Goal: Obtain resource: Download file/media

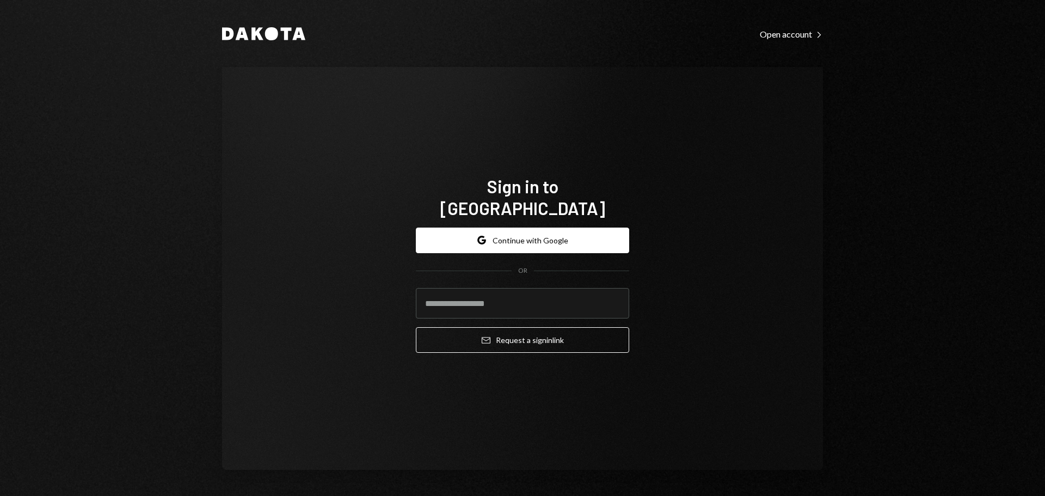
type input "**********"
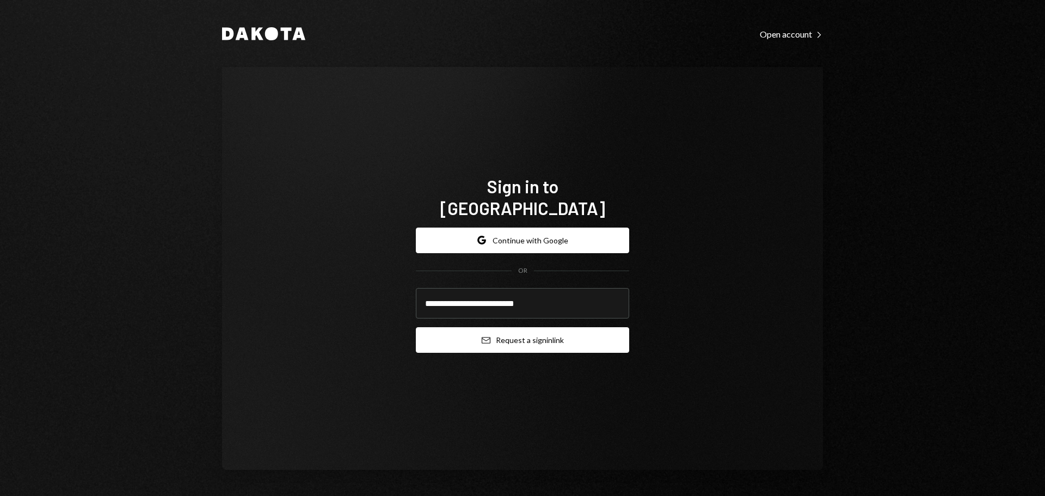
click at [541, 331] on button "Email Request a sign in link" at bounding box center [522, 340] width 213 height 26
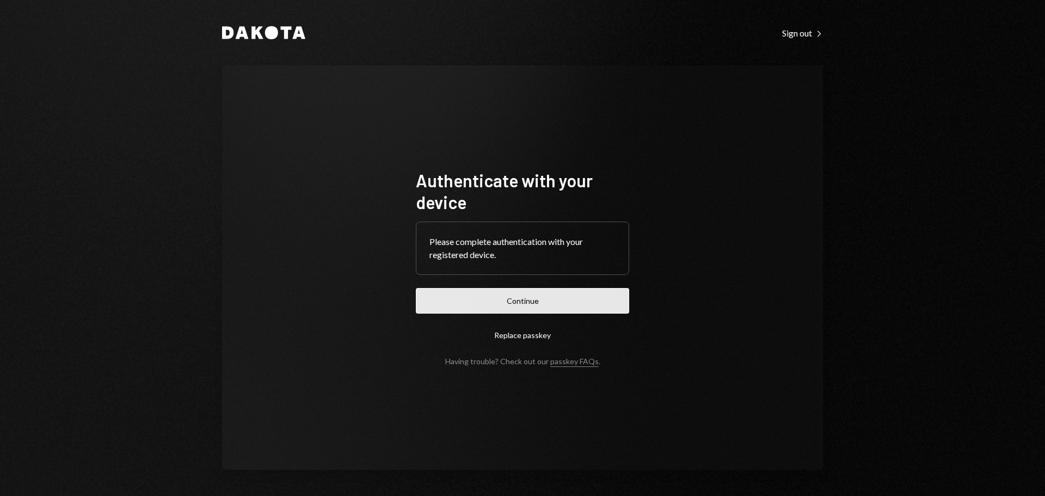
click at [450, 295] on button "Continue" at bounding box center [522, 301] width 213 height 26
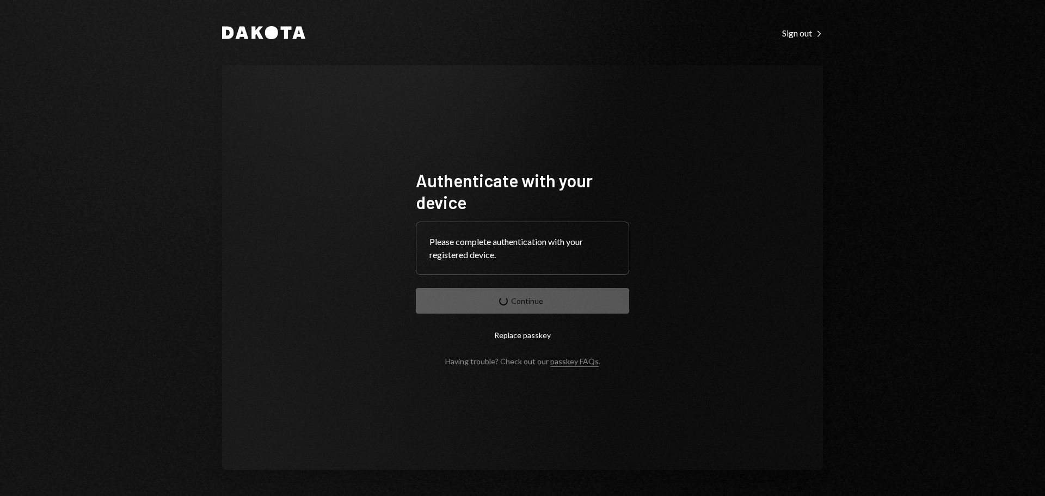
click at [517, 333] on button "Replace passkey" at bounding box center [522, 335] width 213 height 26
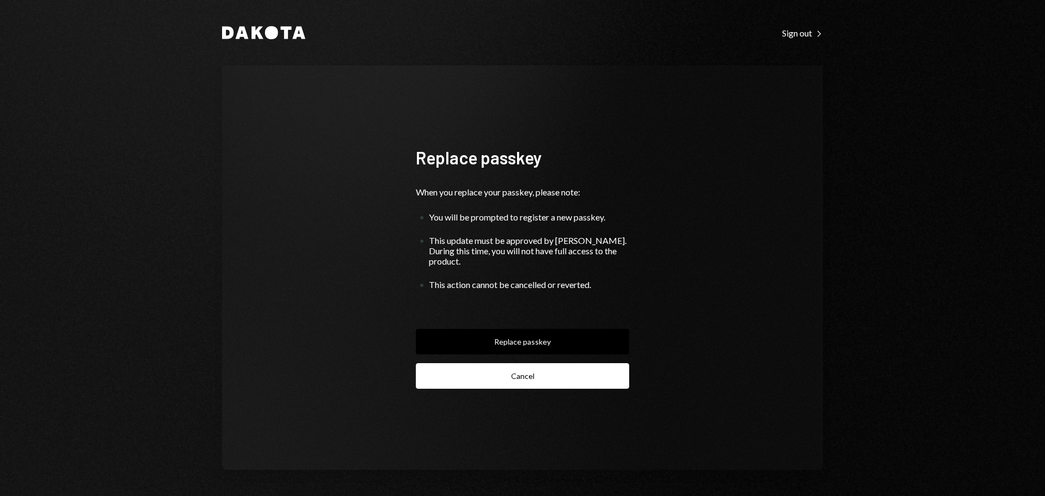
click at [509, 378] on button "Cancel" at bounding box center [522, 376] width 213 height 26
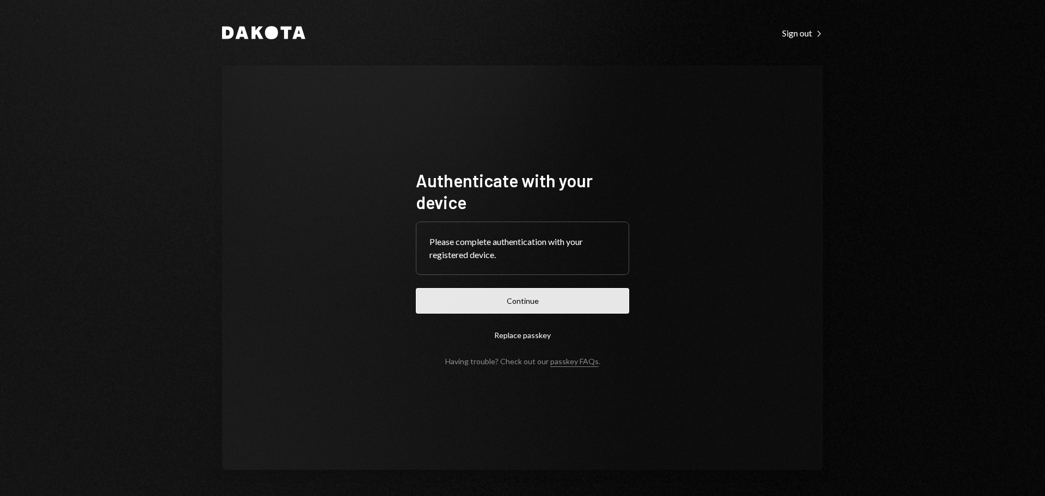
click at [490, 302] on button "Continue" at bounding box center [522, 301] width 213 height 26
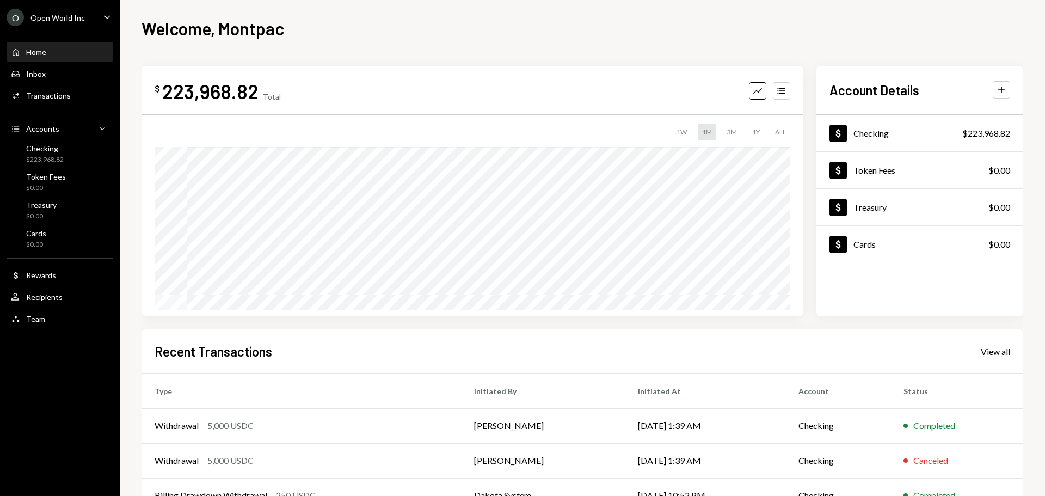
click at [675, 133] on div "1W" at bounding box center [681, 131] width 19 height 17
click at [71, 95] on div "Activities Transactions" at bounding box center [60, 96] width 98 height 10
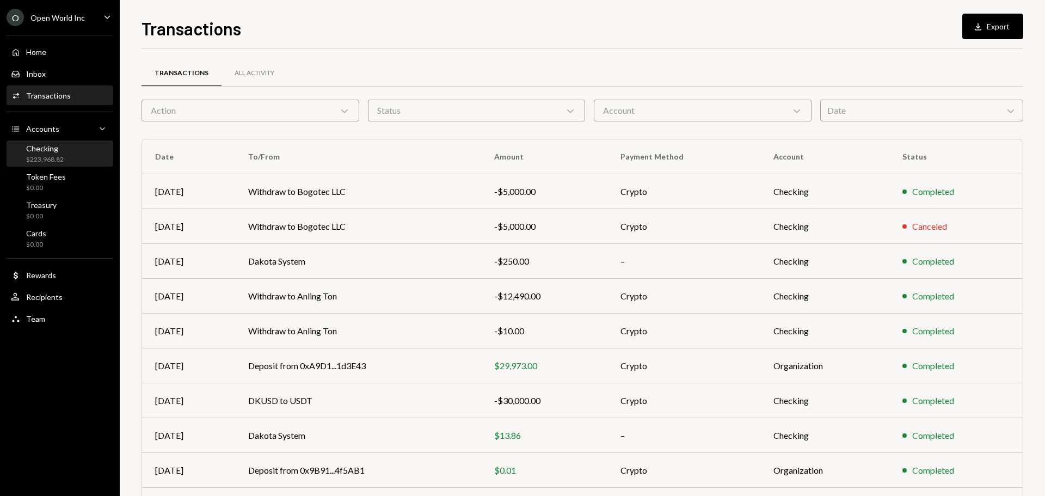
click at [59, 155] on div "$223,968.82" at bounding box center [45, 159] width 38 height 9
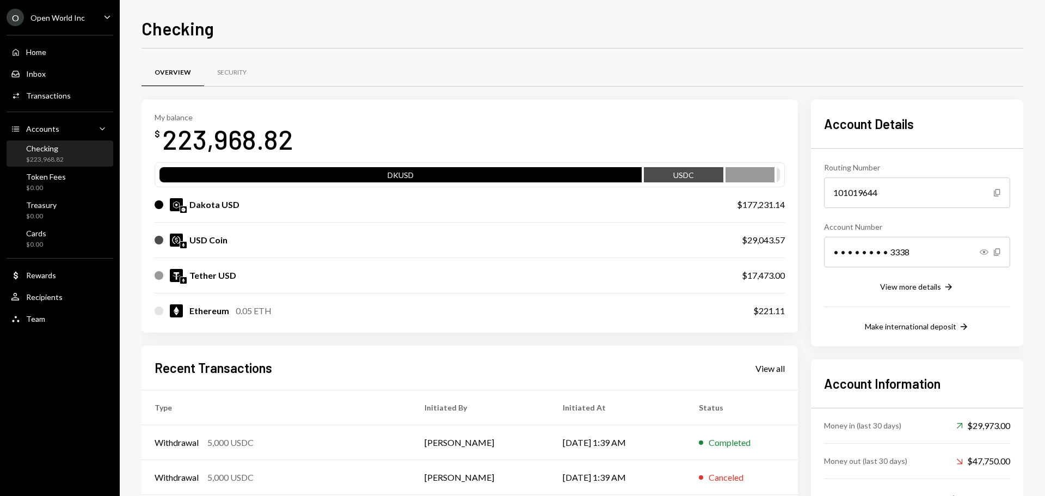
click at [69, 153] on div "Checking $223,968.82" at bounding box center [60, 154] width 98 height 21
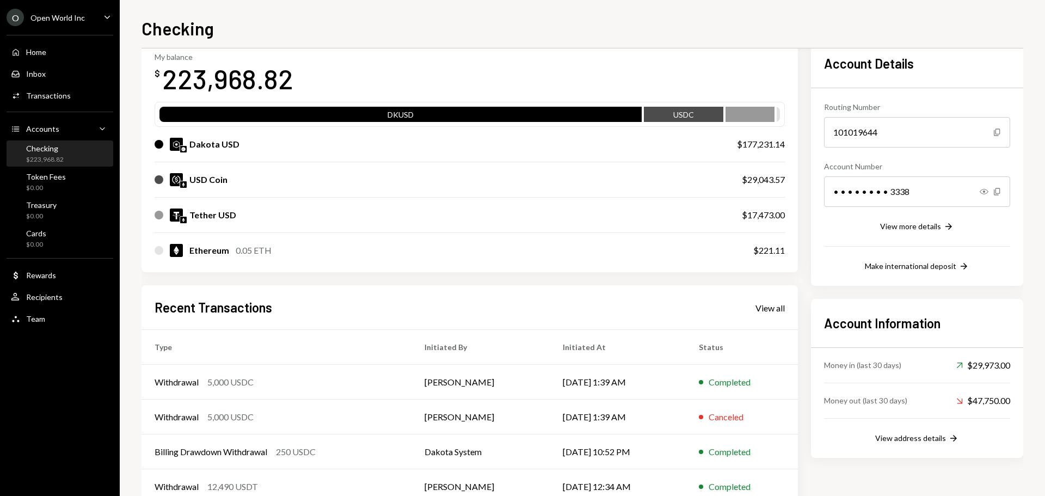
scroll to position [109, 0]
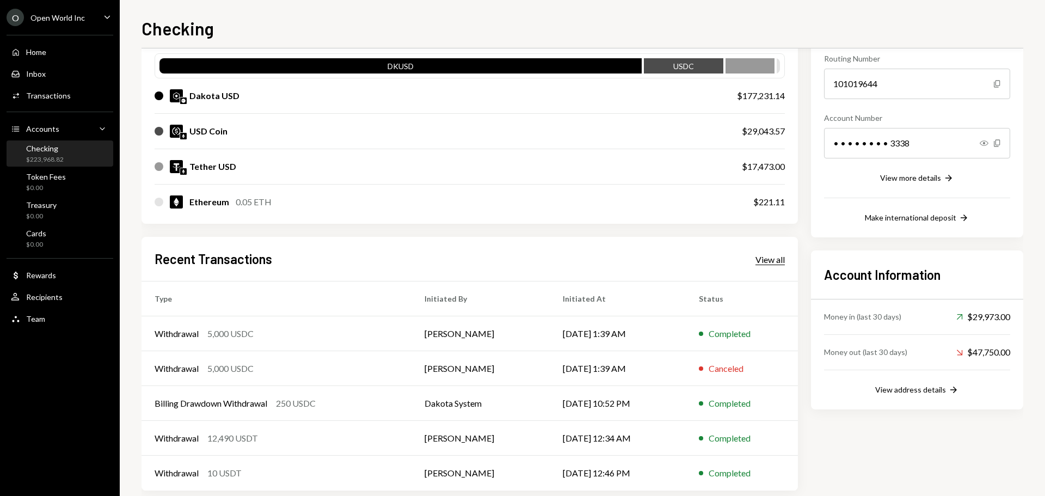
click at [764, 262] on div "View all" at bounding box center [769, 259] width 29 height 11
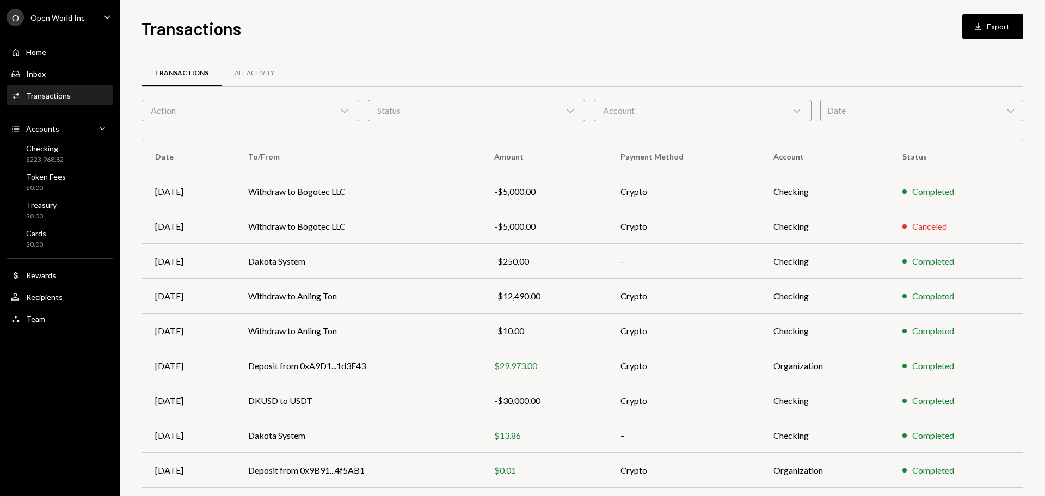
click at [686, 114] on div "Account Chevron Down" at bounding box center [703, 111] width 218 height 22
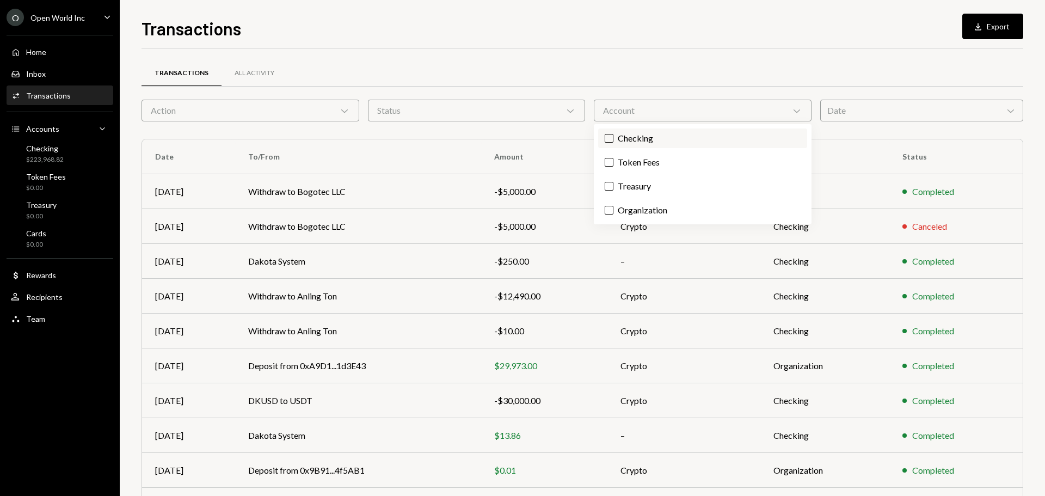
click at [672, 137] on label "Checking" at bounding box center [702, 138] width 209 height 20
click at [613, 137] on button "Checking" at bounding box center [608, 138] width 9 height 9
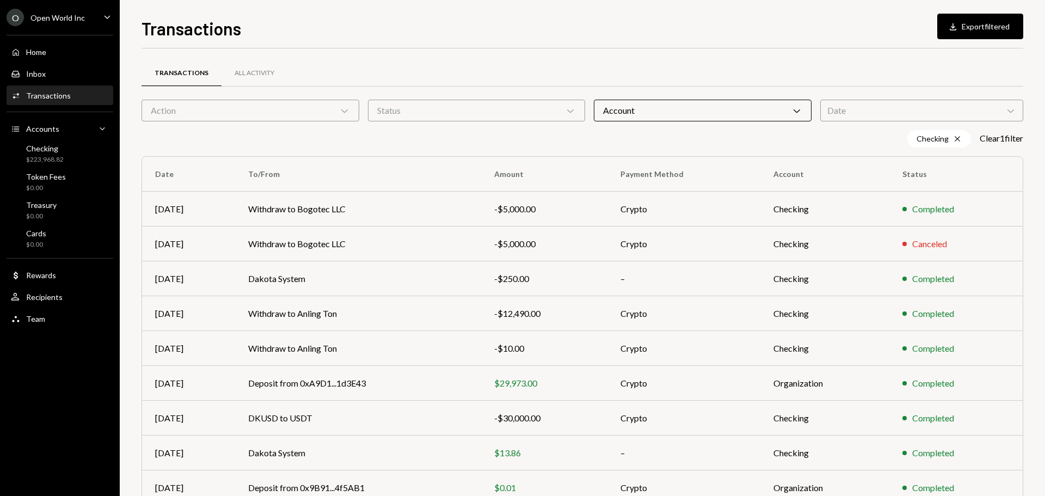
click at [450, 121] on div "Transactions All Activity Action Chevron Down Status Chevron Down Account Chevr…" at bounding box center [581, 326] width 881 height 520
click at [447, 119] on div "Status Chevron Down" at bounding box center [477, 111] width 218 height 22
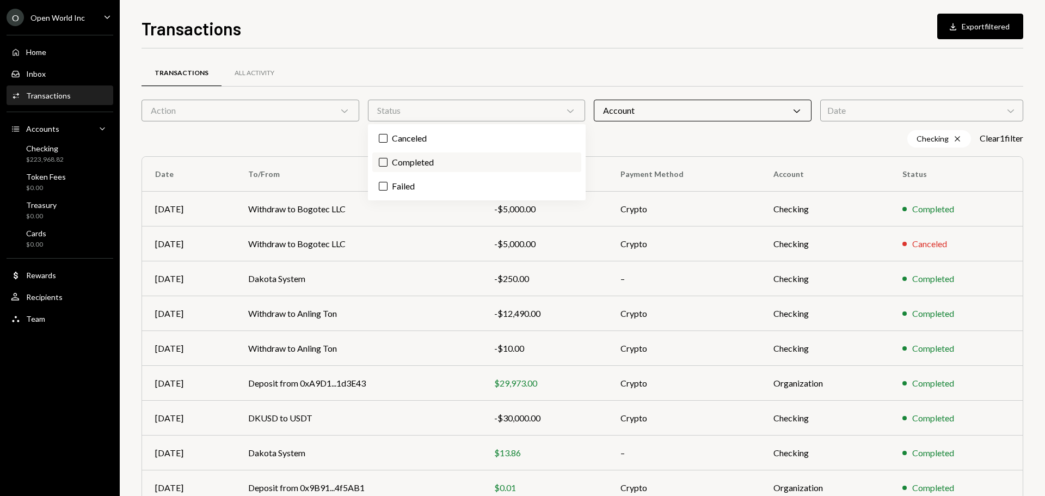
click at [430, 162] on label "Completed" at bounding box center [476, 162] width 209 height 20
click at [387, 162] on button "Completed" at bounding box center [383, 162] width 9 height 9
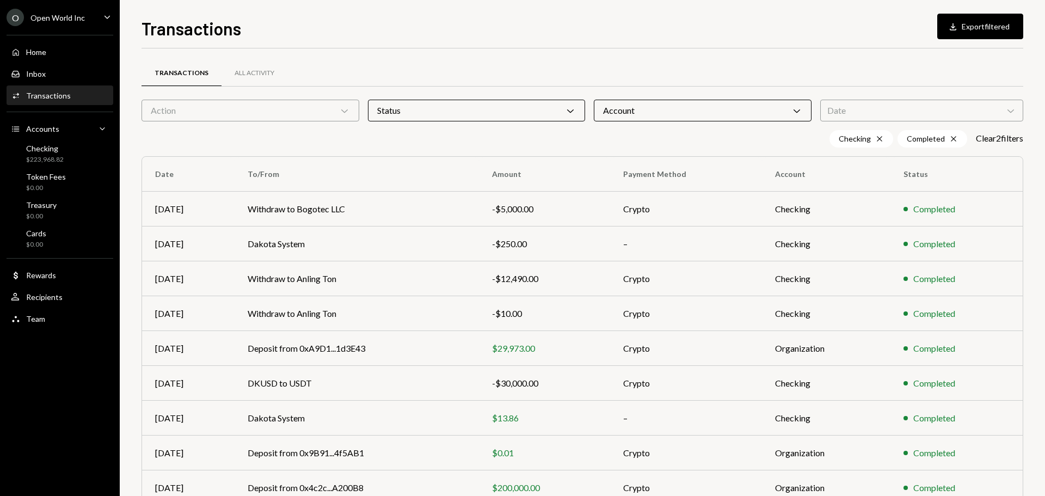
click at [932, 114] on div "Date Chevron Down" at bounding box center [921, 111] width 203 height 22
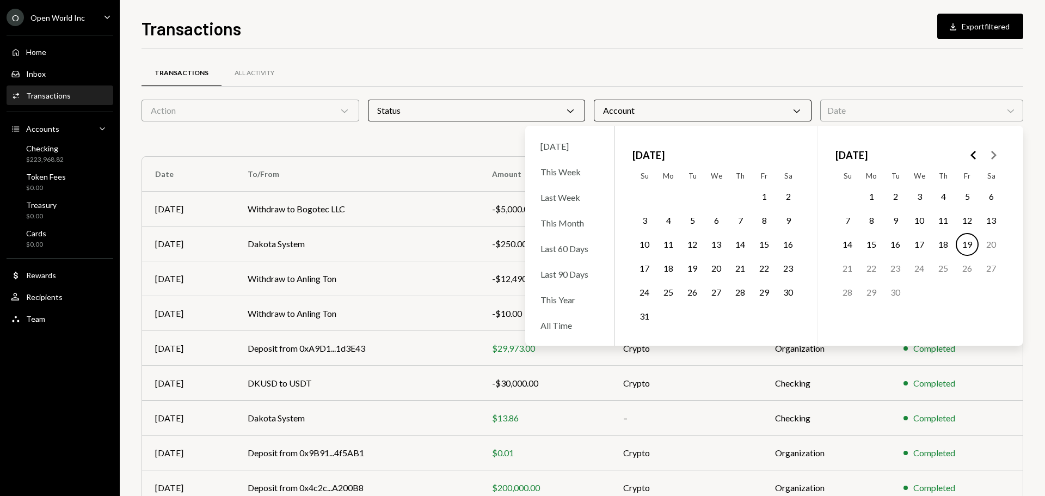
click at [865, 200] on button "1" at bounding box center [871, 196] width 23 height 23
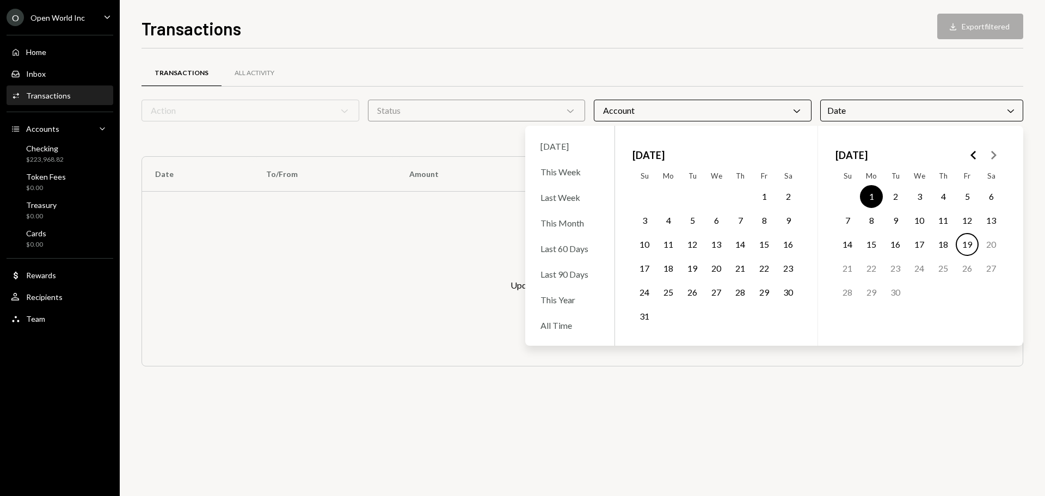
click at [967, 250] on button "19" at bounding box center [966, 244] width 23 height 23
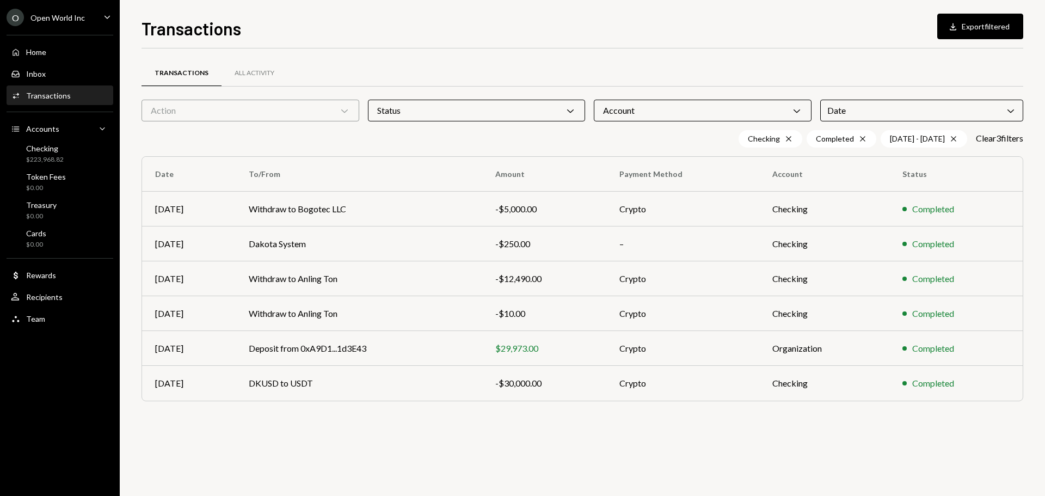
click at [829, 436] on div "Transactions All Activity Action Chevron Down Status Chevron Down Account Chevr…" at bounding box center [581, 271] width 881 height 447
click at [316, 112] on div "Action Chevron Down" at bounding box center [250, 111] width 218 height 22
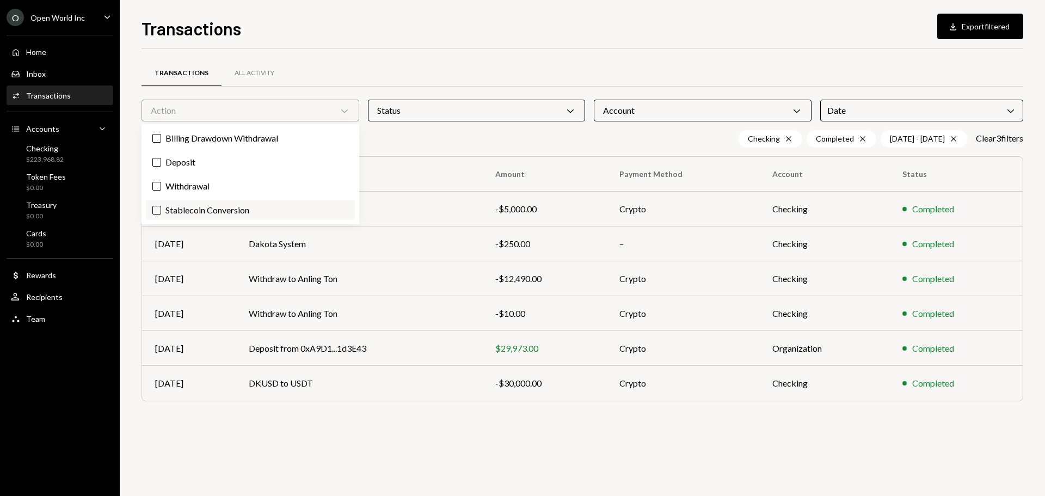
click at [220, 211] on label "Stablecoin Conversion" at bounding box center [250, 210] width 209 height 20
click at [161, 211] on button "Stablecoin Conversion" at bounding box center [156, 210] width 9 height 9
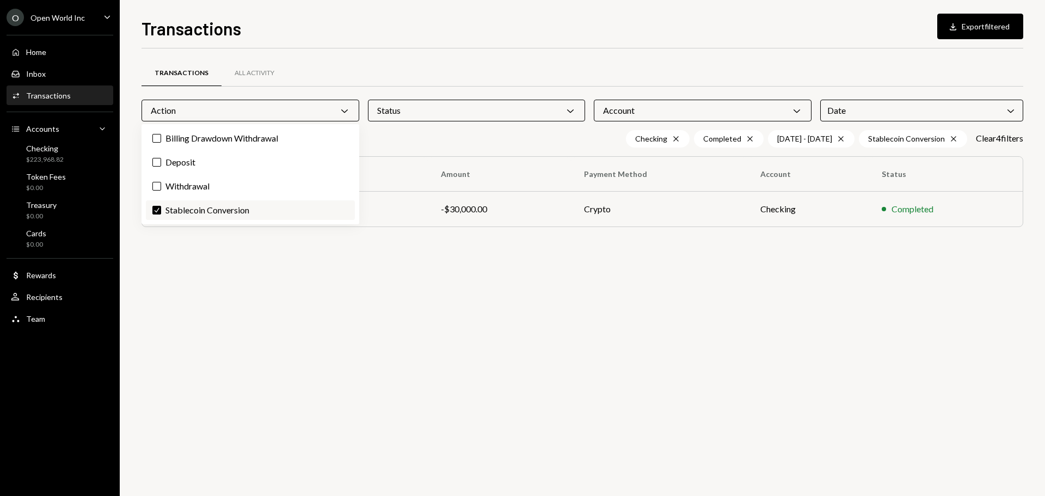
click at [220, 211] on label "Check Stablecoin Conversion" at bounding box center [250, 210] width 209 height 20
click at [161, 211] on button "Check" at bounding box center [156, 210] width 9 height 9
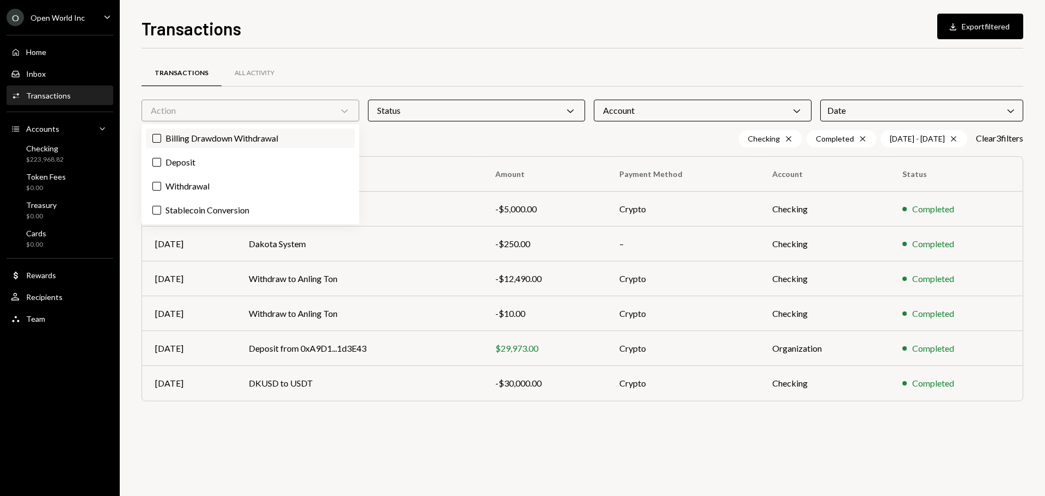
click at [157, 140] on button "Billing Drawdown Withdrawal" at bounding box center [156, 138] width 9 height 9
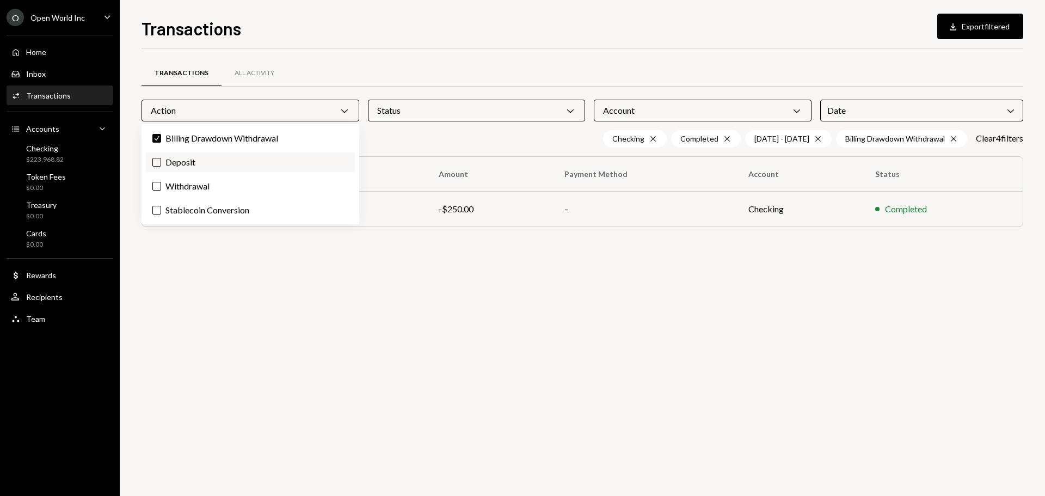
click at [157, 164] on button "Deposit" at bounding box center [156, 162] width 9 height 9
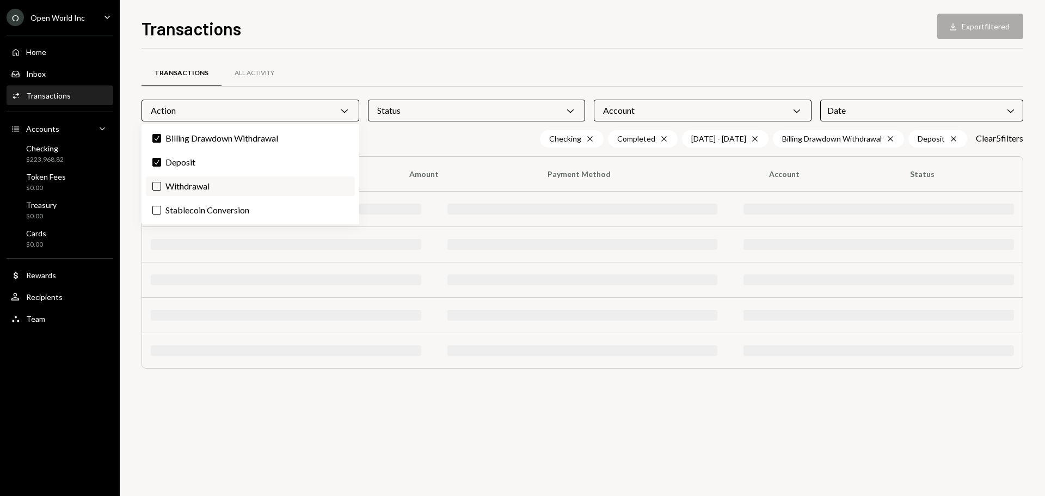
click at [155, 192] on label "Withdrawal" at bounding box center [250, 186] width 209 height 20
click at [155, 190] on button "Withdrawal" at bounding box center [156, 186] width 9 height 9
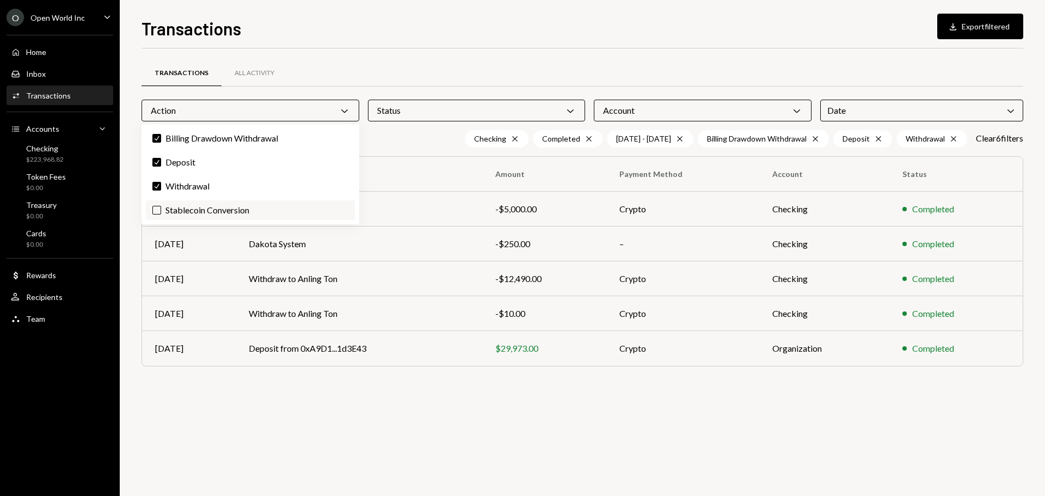
click at [157, 211] on button "Stablecoin Conversion" at bounding box center [156, 210] width 9 height 9
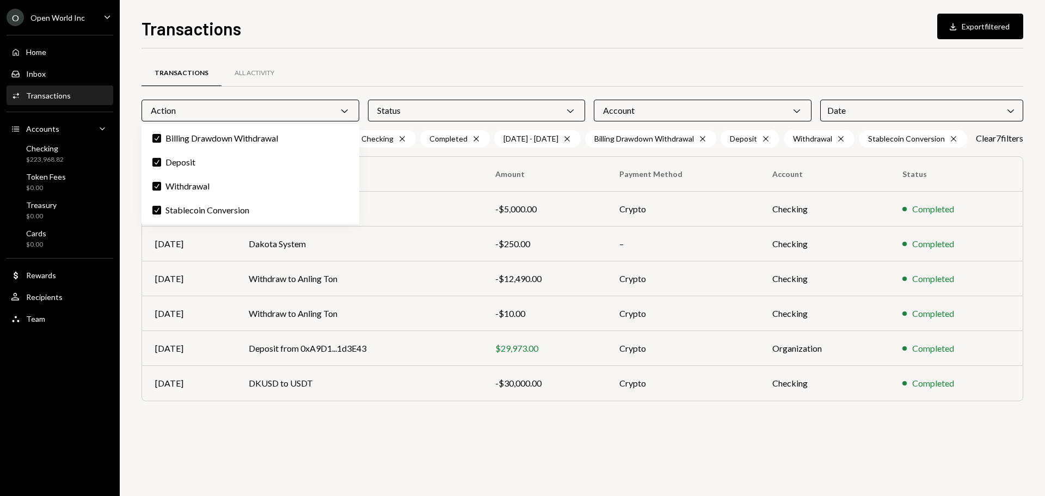
click at [589, 53] on div "Transactions All Activity Action Chevron Down Status Chevron Down Account Chevr…" at bounding box center [581, 235] width 881 height 374
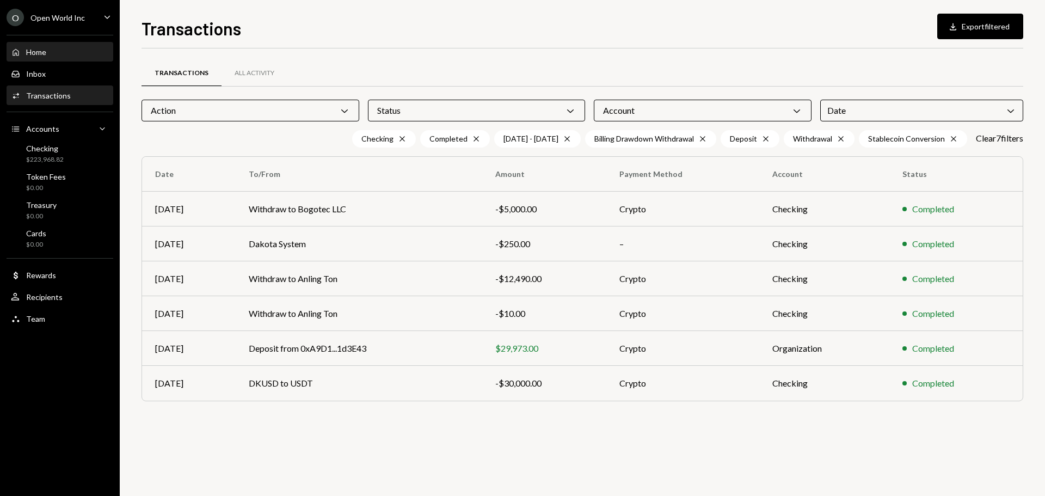
click at [46, 55] on div "Home" at bounding box center [36, 51] width 20 height 9
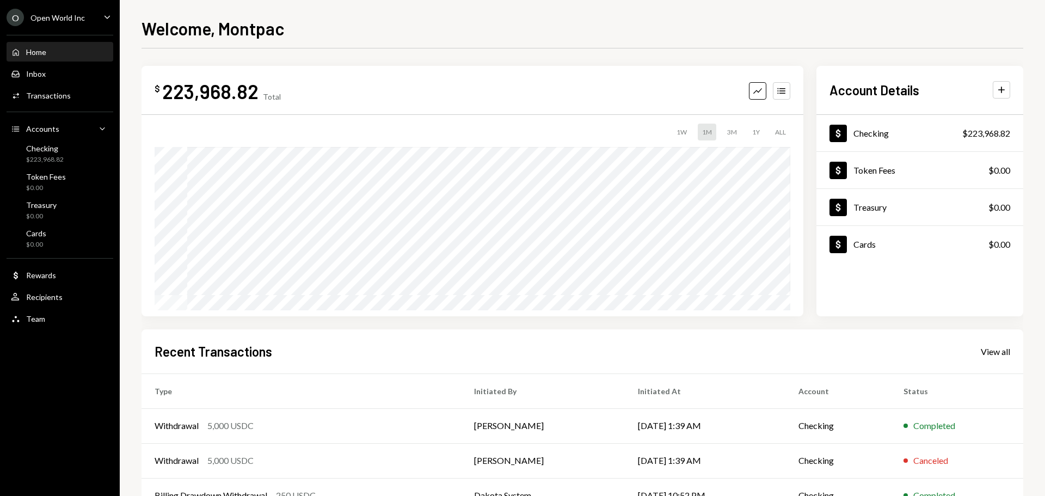
click at [84, 20] on div "O Open World Inc Caret Down" at bounding box center [60, 17] width 120 height 17
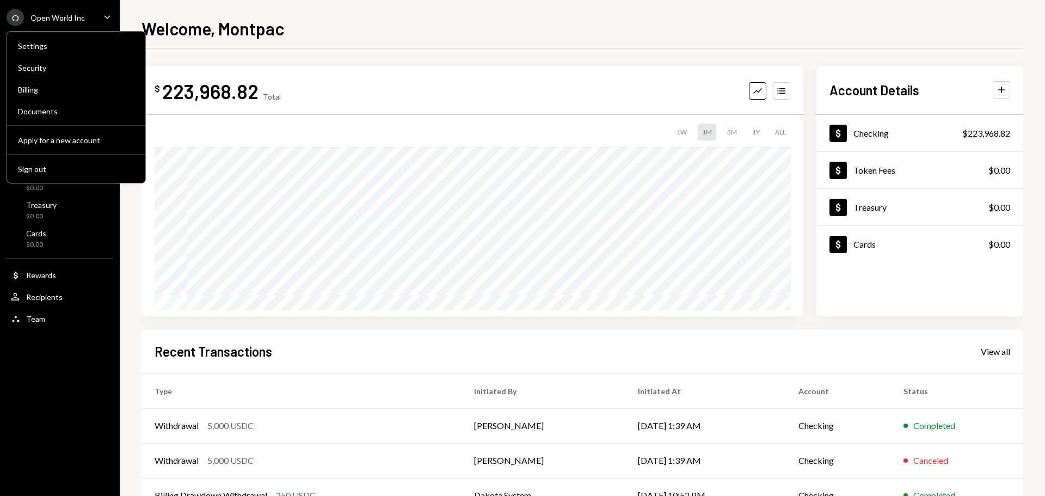
click at [55, 99] on div "Settings Security Billing Documents Apply for a new account Sign out" at bounding box center [76, 107] width 139 height 152
click at [54, 95] on div "Billing" at bounding box center [76, 90] width 116 height 18
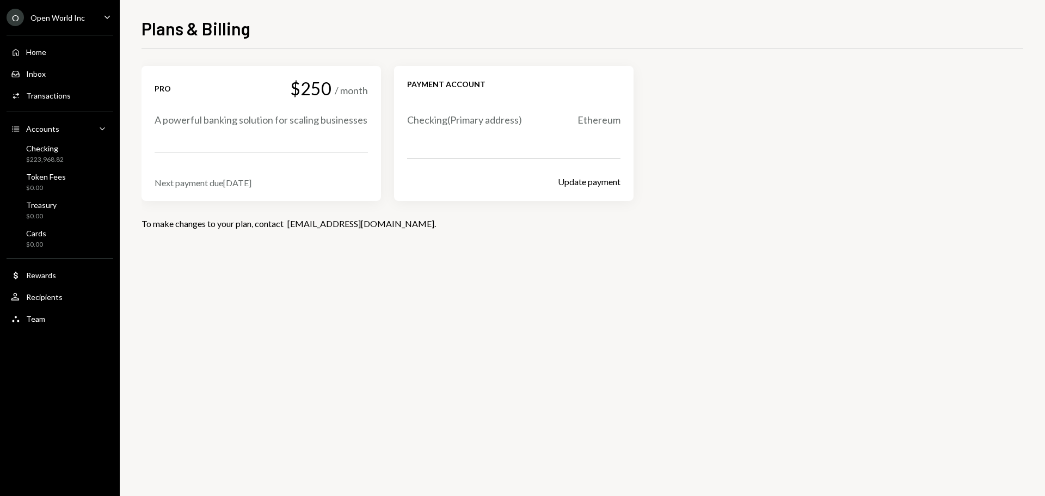
click at [96, 21] on div "O Open World Inc Caret Down" at bounding box center [60, 17] width 120 height 17
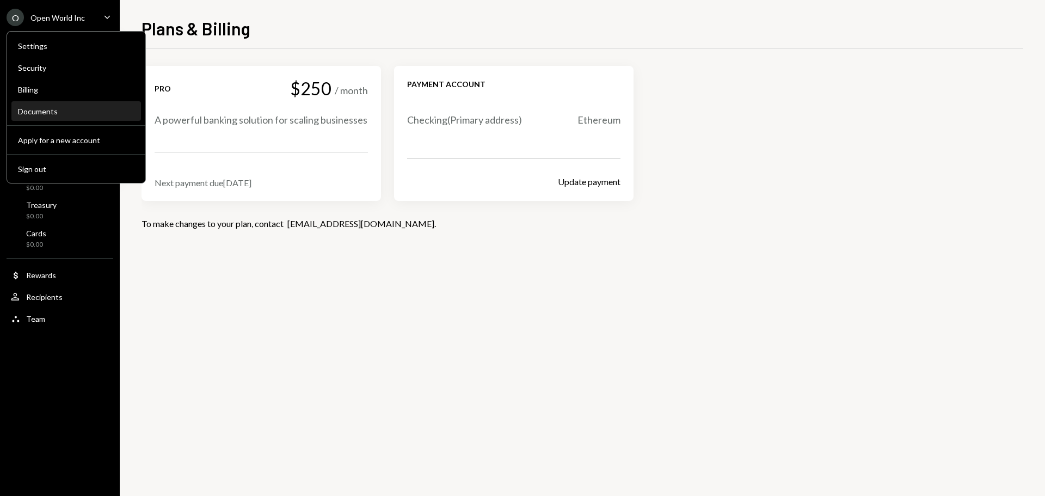
click at [42, 111] on div "Documents" at bounding box center [76, 111] width 116 height 9
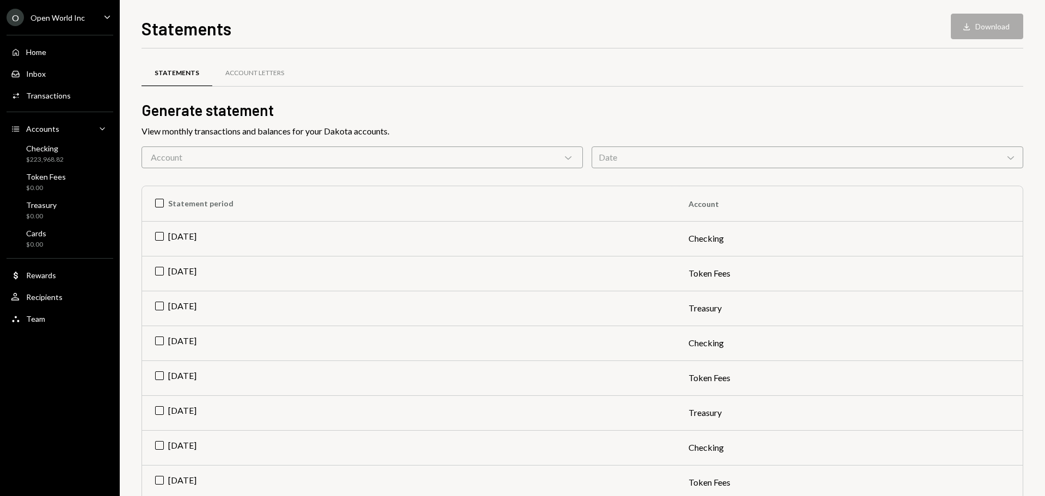
click at [610, 237] on td "[DATE]" at bounding box center [408, 238] width 533 height 35
click at [987, 34] on button "Download Download" at bounding box center [986, 27] width 72 height 26
click at [598, 271] on td "[DATE]" at bounding box center [408, 273] width 533 height 35
click at [579, 311] on td "[DATE]" at bounding box center [408, 308] width 533 height 35
click at [973, 34] on button "Download Download (3)" at bounding box center [981, 27] width 83 height 26
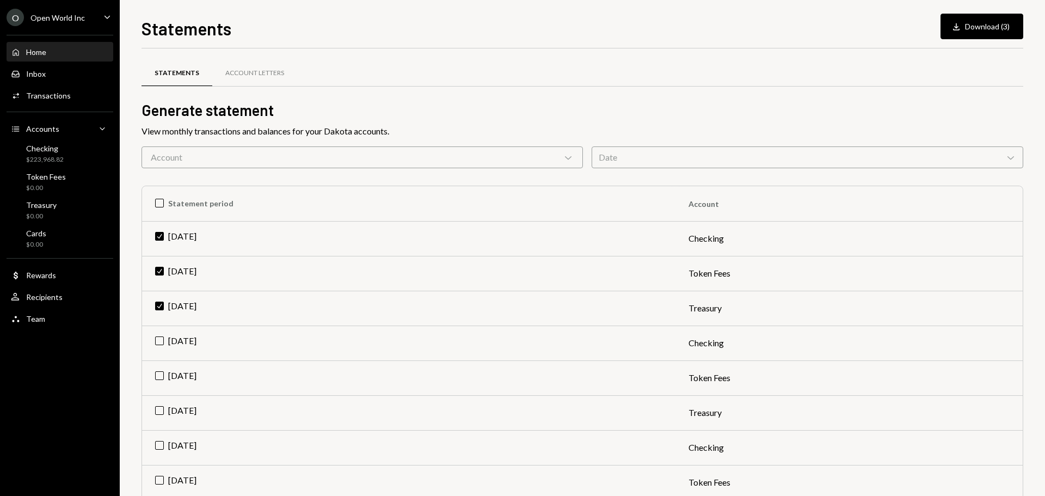
click at [48, 45] on div "Home Home" at bounding box center [60, 52] width 98 height 18
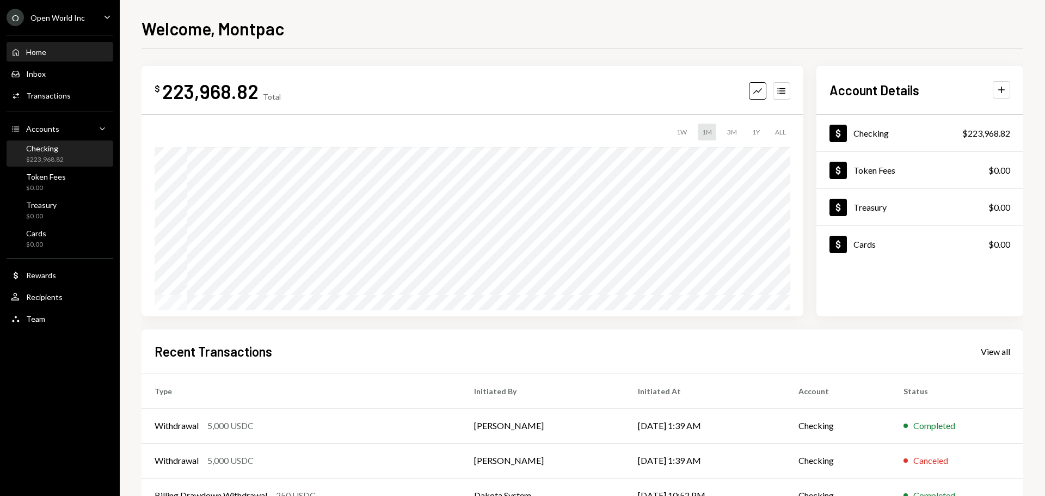
click at [47, 144] on div "Checking" at bounding box center [45, 148] width 38 height 9
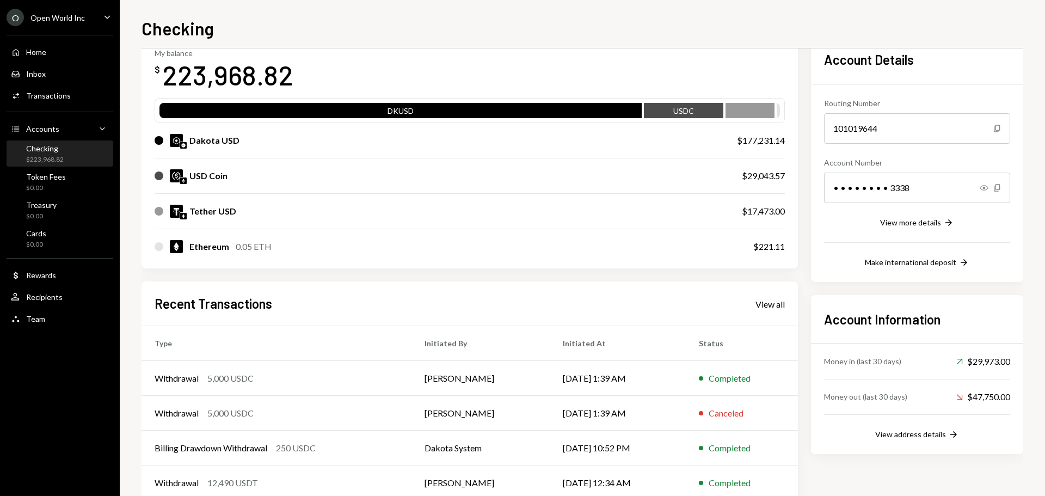
scroll to position [125, 0]
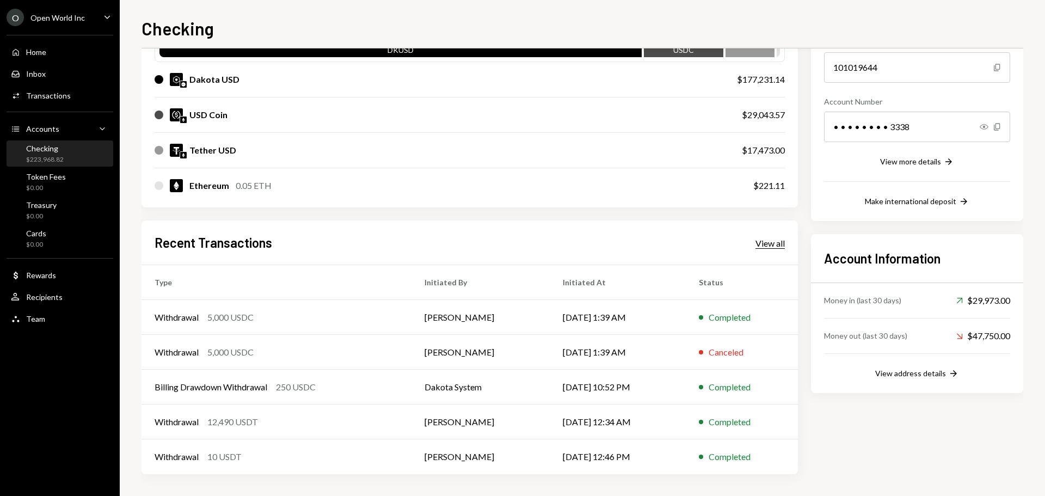
click at [771, 242] on div "View all" at bounding box center [769, 243] width 29 height 11
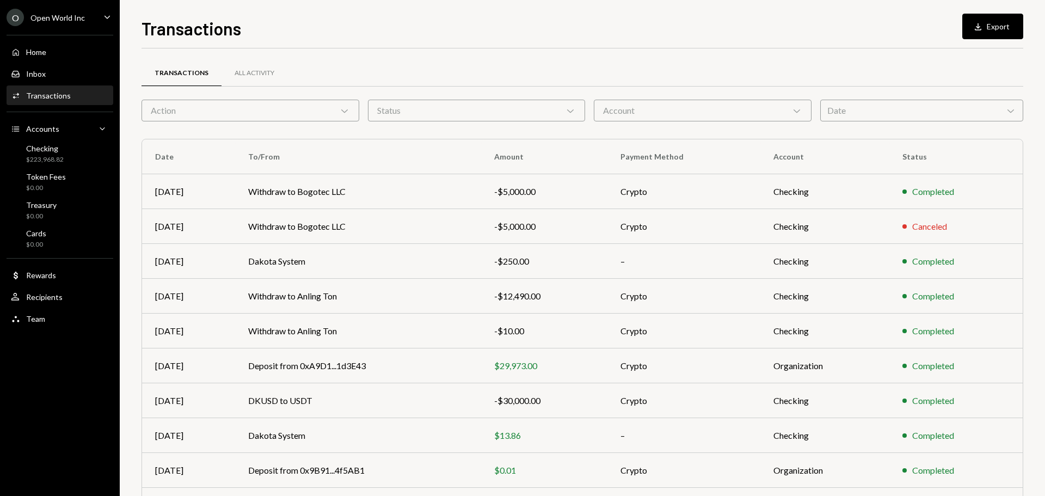
click at [685, 122] on div "Transactions All Activity Action Chevron Down Status Chevron Down Account Chevr…" at bounding box center [581, 317] width 881 height 502
click at [685, 116] on div "Account Chevron Down" at bounding box center [703, 111] width 218 height 22
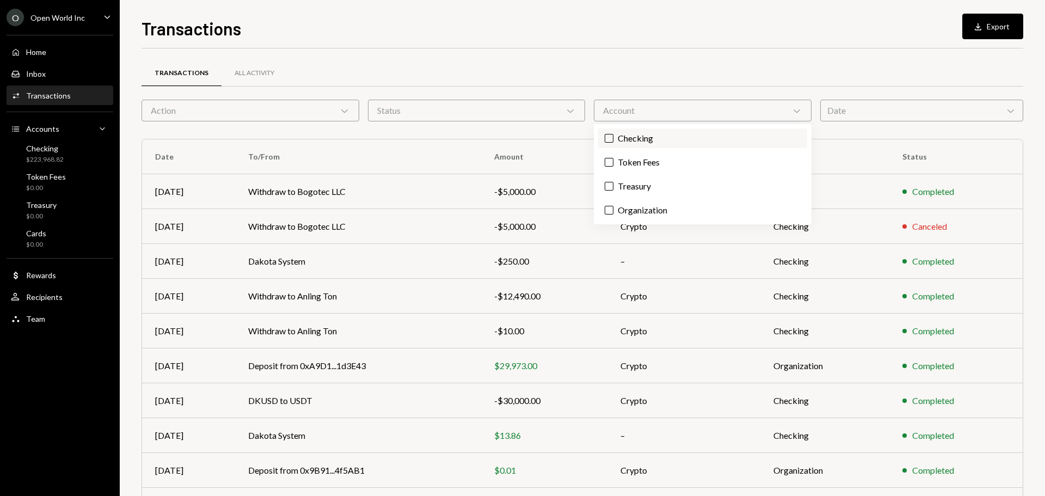
click at [654, 133] on label "Checking" at bounding box center [702, 138] width 209 height 20
click at [613, 134] on button "Checking" at bounding box center [608, 138] width 9 height 9
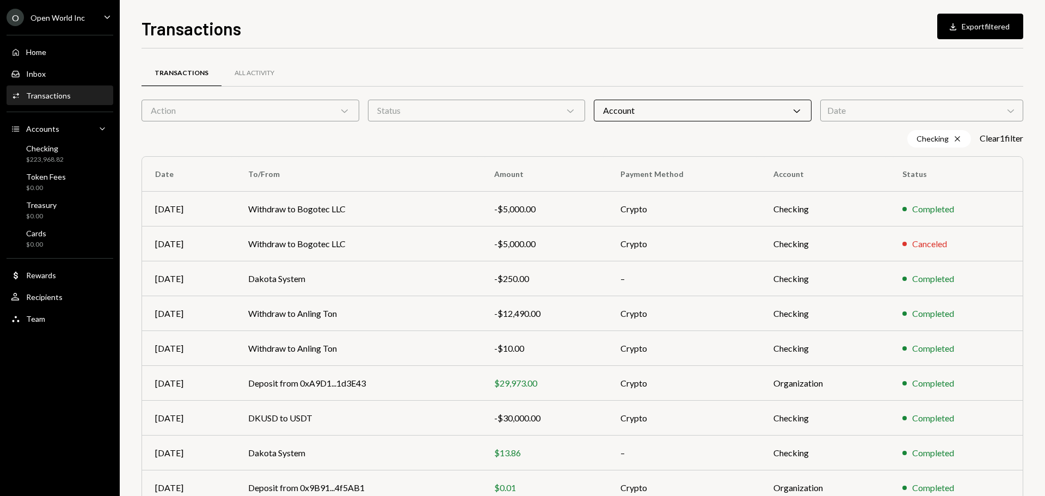
click at [715, 73] on div "Transactions All Activity" at bounding box center [581, 73] width 881 height 28
click at [627, 102] on div "Account Chevron Down" at bounding box center [703, 111] width 218 height 22
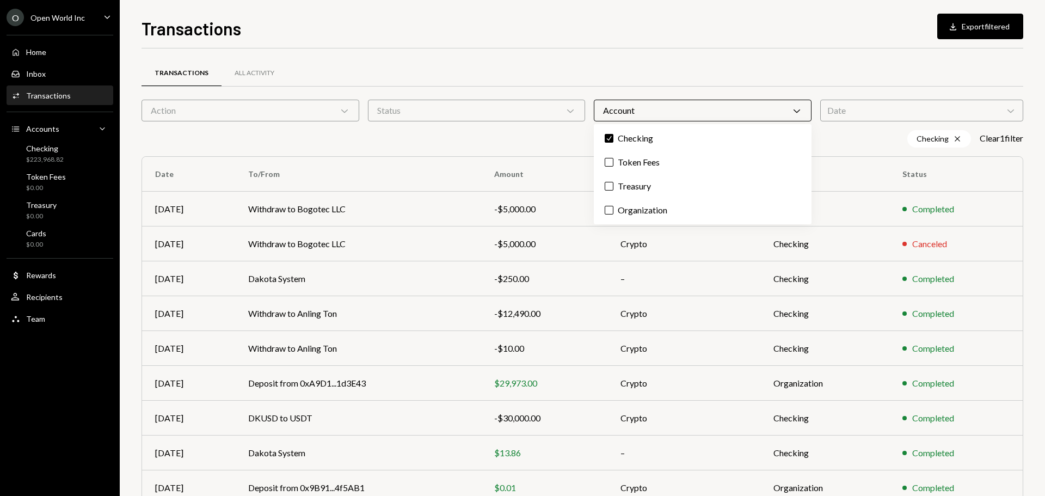
click at [696, 44] on div "Transactions Download Export filtered Transactions All Activity Action Chevron …" at bounding box center [581, 255] width 881 height 480
